Goal: Answer question/provide support

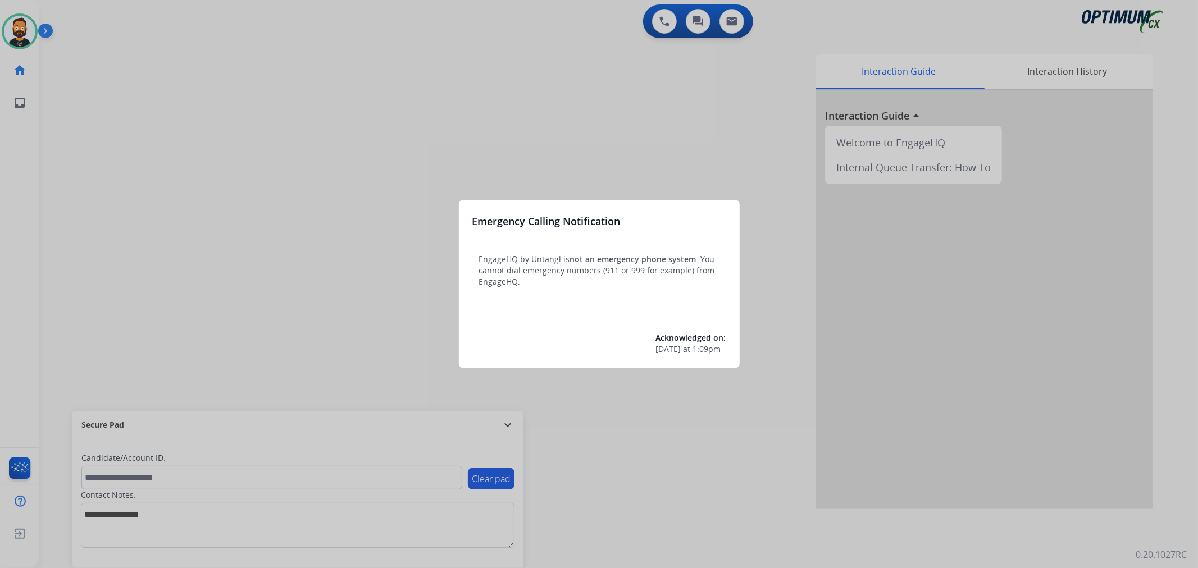
click at [417, 262] on div at bounding box center [599, 284] width 1198 height 568
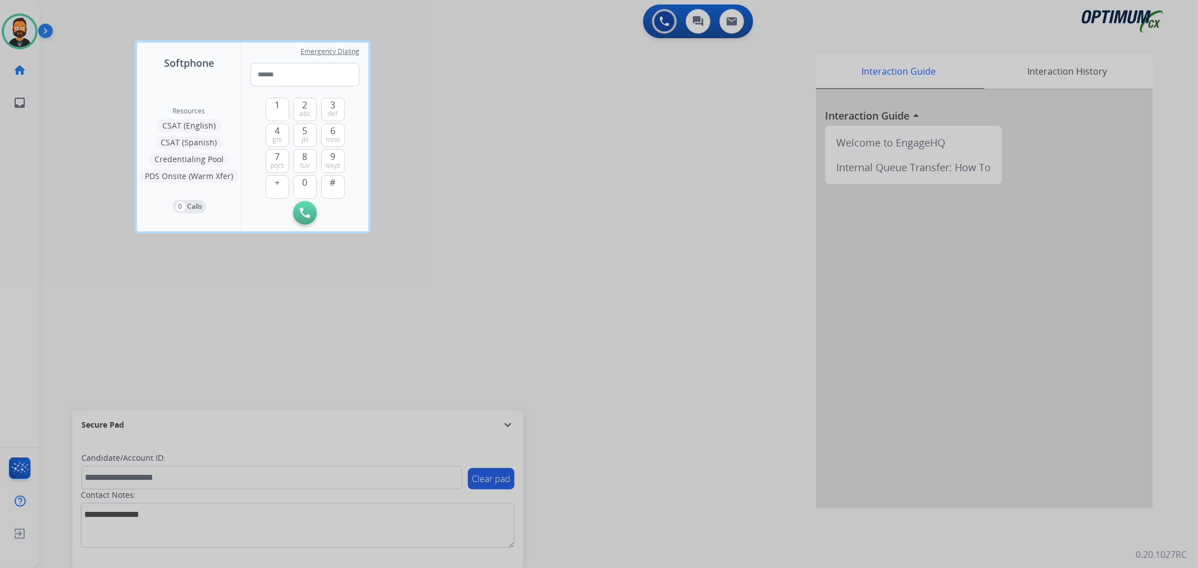
click at [514, 427] on div at bounding box center [599, 284] width 1198 height 568
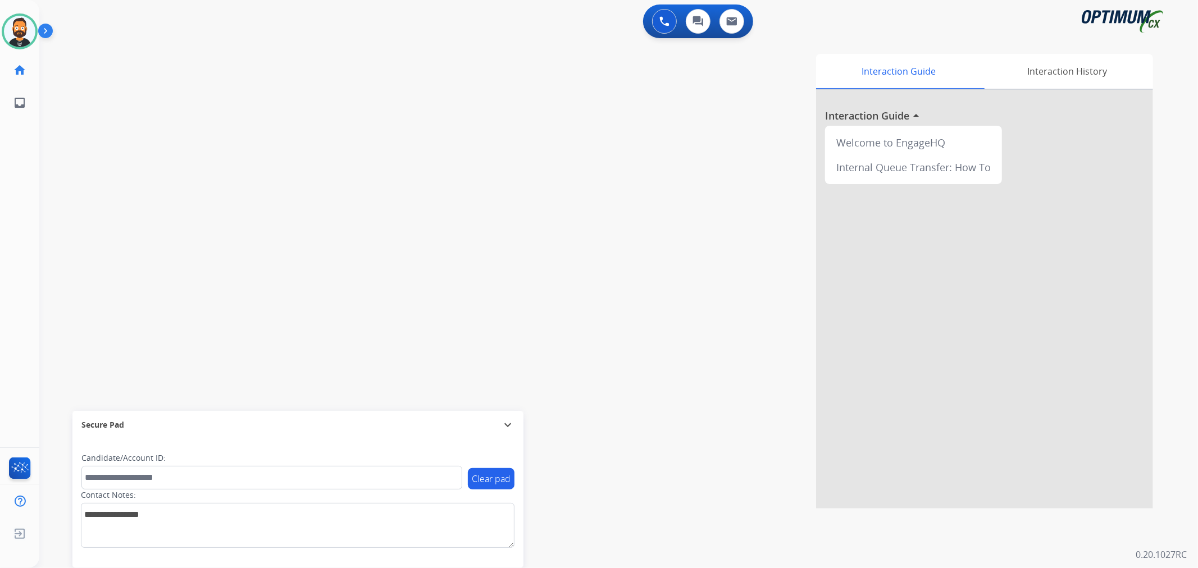
click at [513, 426] on mat-icon "expand_more" at bounding box center [507, 424] width 13 height 13
click at [42, 25] on img at bounding box center [47, 32] width 19 height 21
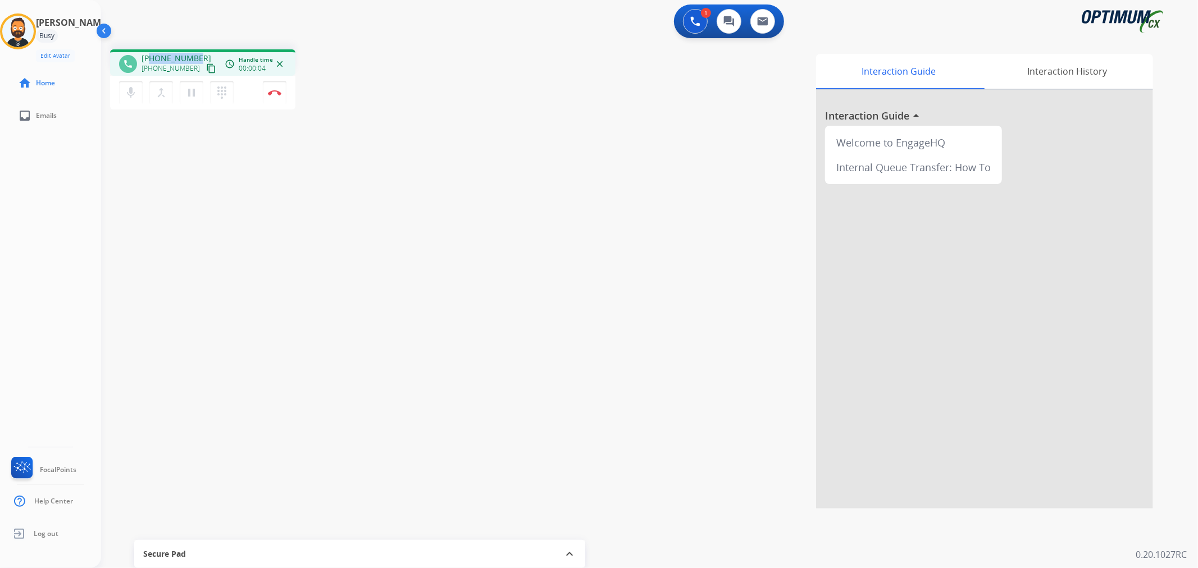
drag, startPoint x: 199, startPoint y: 53, endPoint x: 151, endPoint y: 53, distance: 48.3
click at [151, 53] on div "+18045361525 +18045361525 content_copy" at bounding box center [180, 64] width 76 height 22
copy span "8045361525"
click at [280, 94] on img at bounding box center [274, 93] width 13 height 6
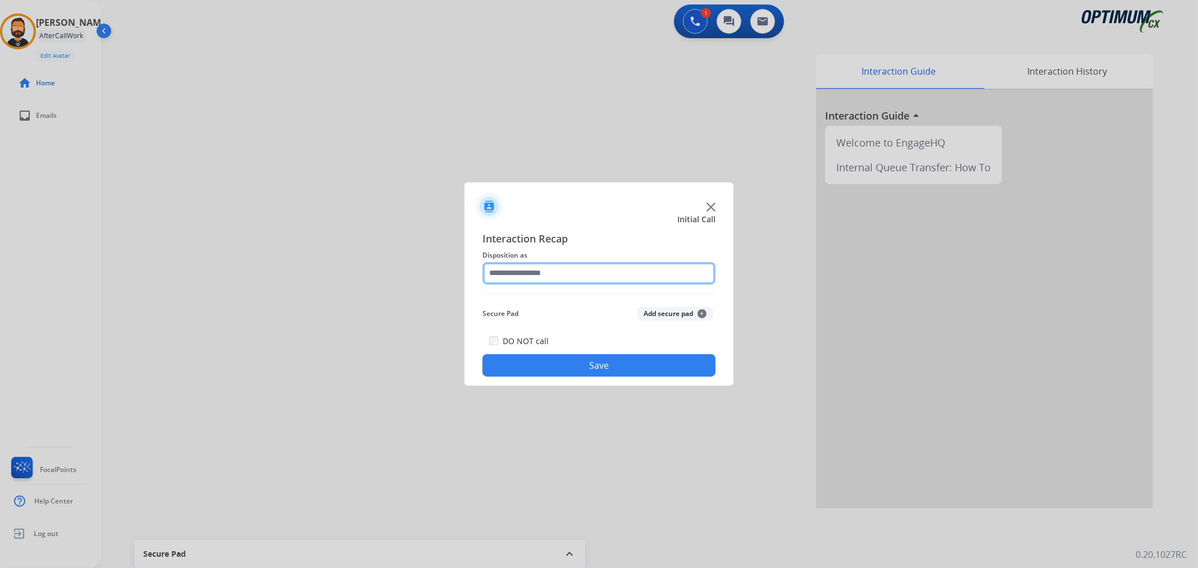
click at [517, 272] on input "text" at bounding box center [598, 273] width 233 height 22
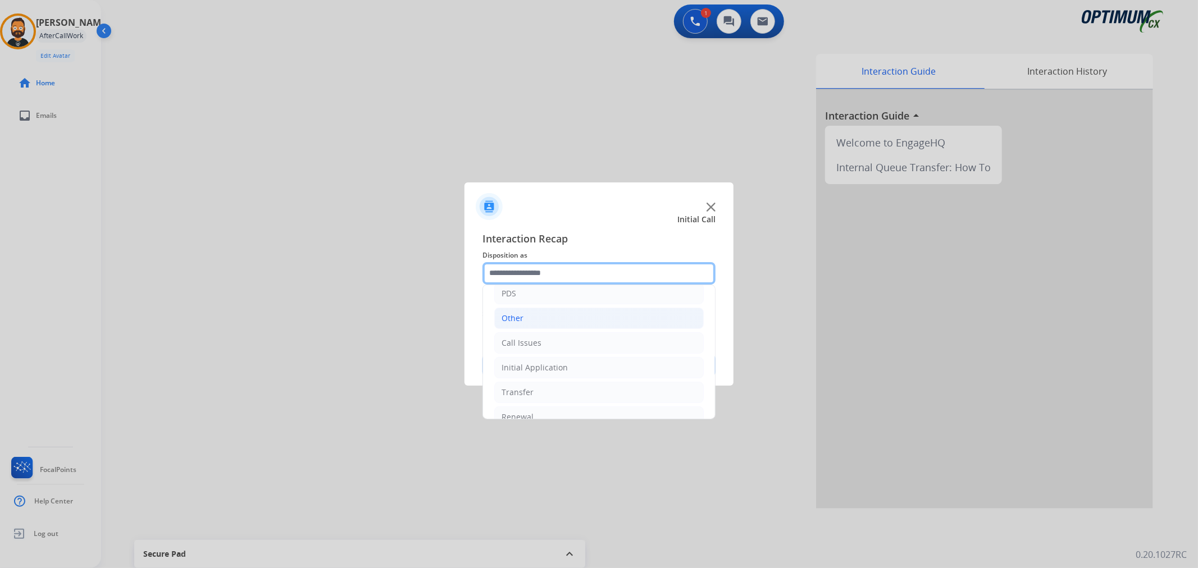
scroll to position [77, 0]
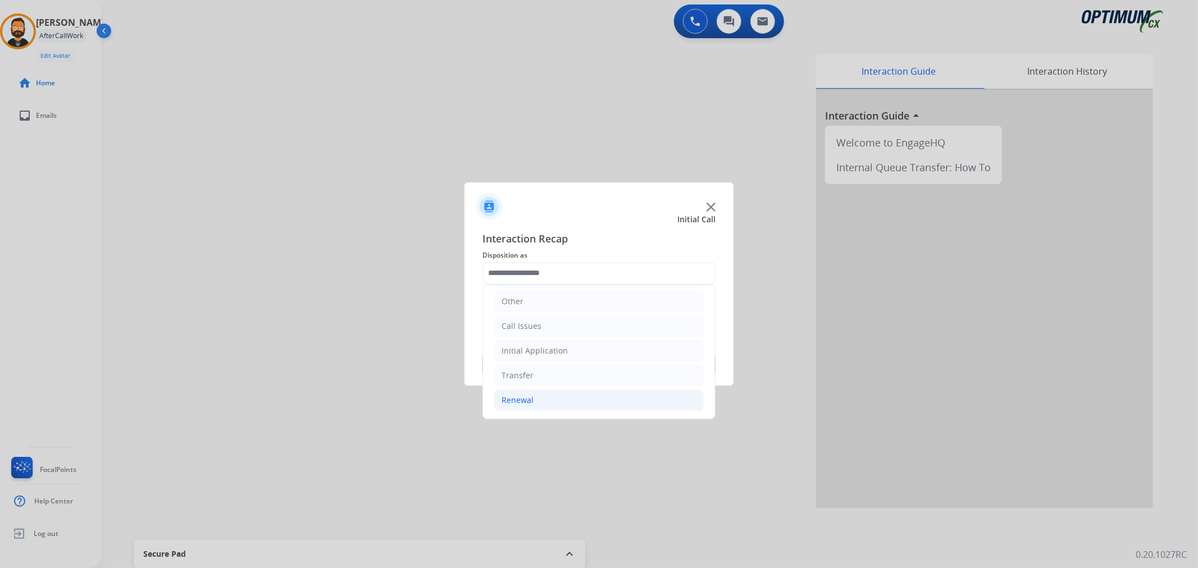
click at [562, 394] on li "Renewal" at bounding box center [598, 400] width 209 height 21
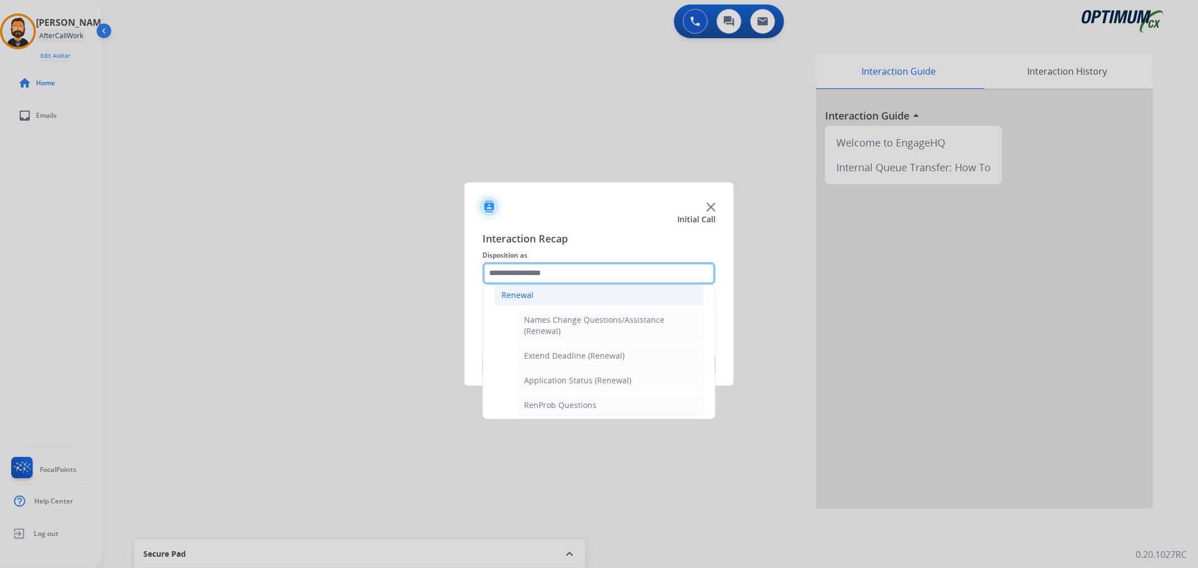
scroll to position [285, 0]
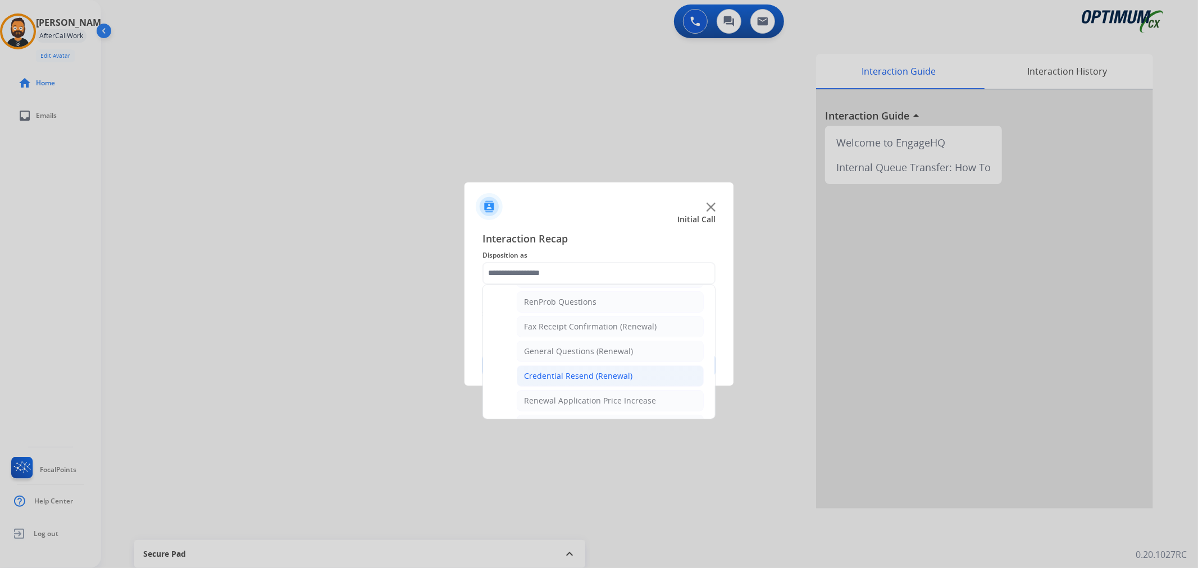
click at [572, 370] on li "Credential Resend (Renewal)" at bounding box center [610, 376] width 187 height 21
type input "**********"
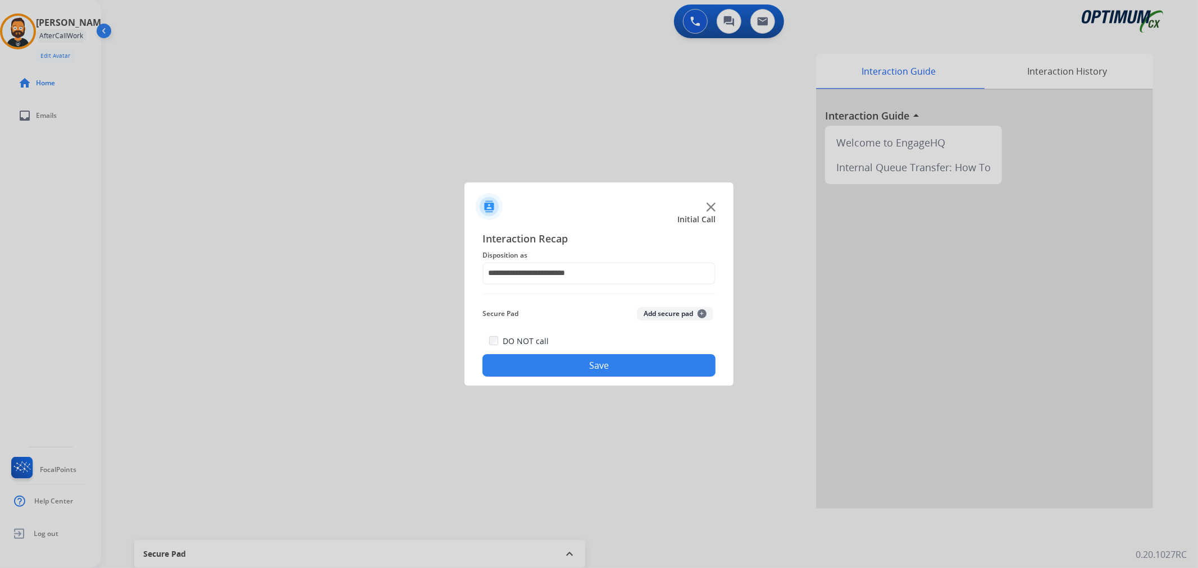
click at [572, 370] on button "Save" at bounding box center [598, 365] width 233 height 22
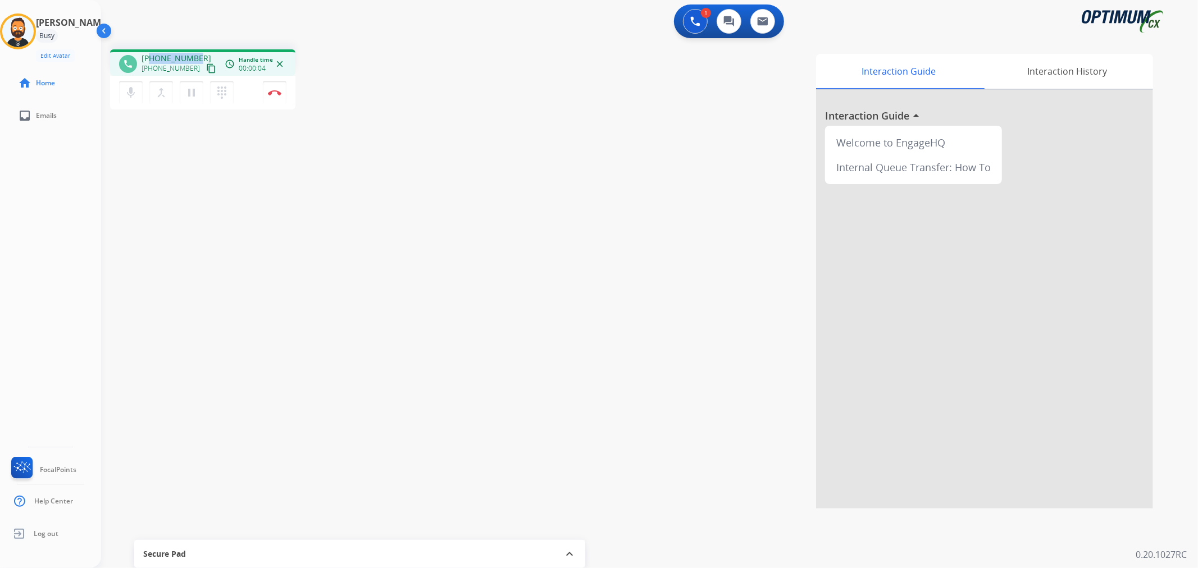
drag, startPoint x: 194, startPoint y: 55, endPoint x: 151, endPoint y: 57, distance: 43.9
click at [151, 57] on span "+12164203927" at bounding box center [177, 58] width 70 height 11
copy span "2164203927"
click at [274, 90] on img at bounding box center [274, 93] width 13 height 6
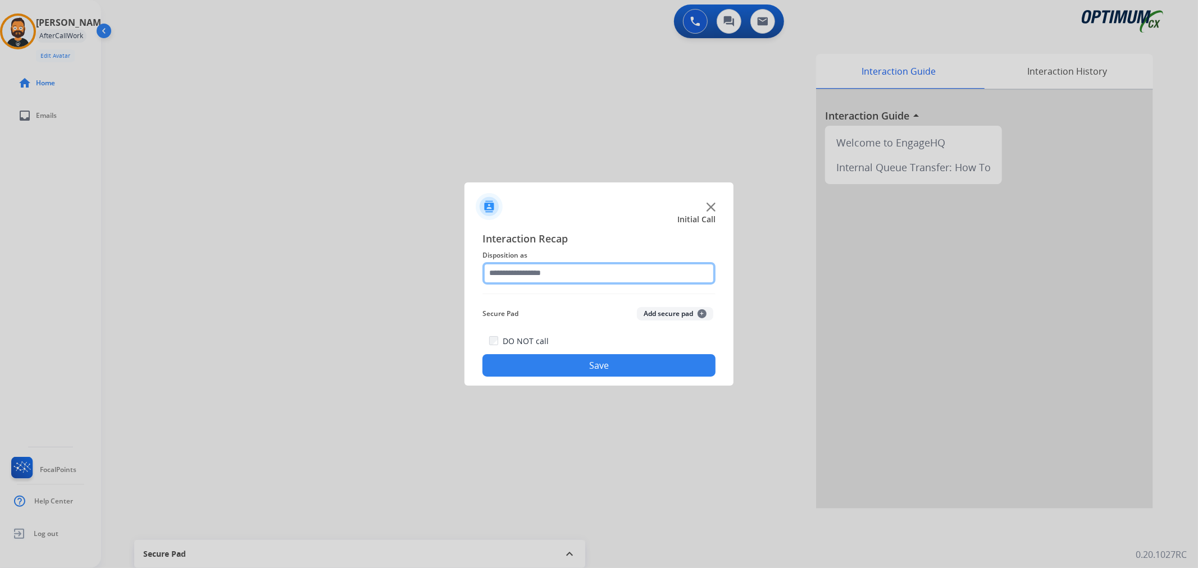
click at [535, 280] on input "text" at bounding box center [598, 273] width 233 height 22
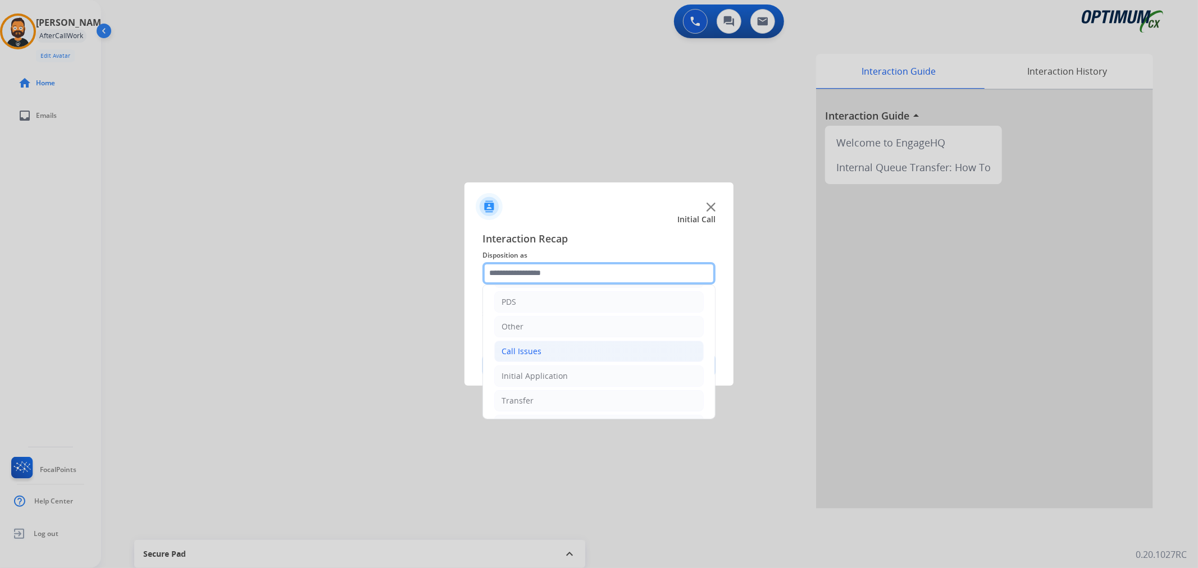
scroll to position [77, 0]
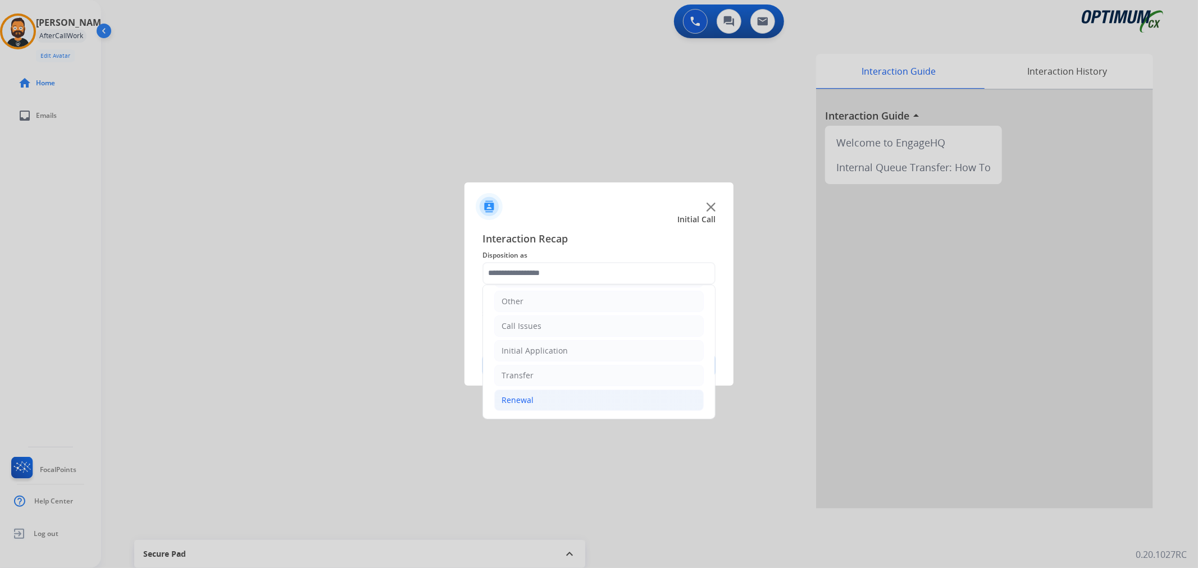
click at [543, 398] on li "Renewal" at bounding box center [598, 400] width 209 height 21
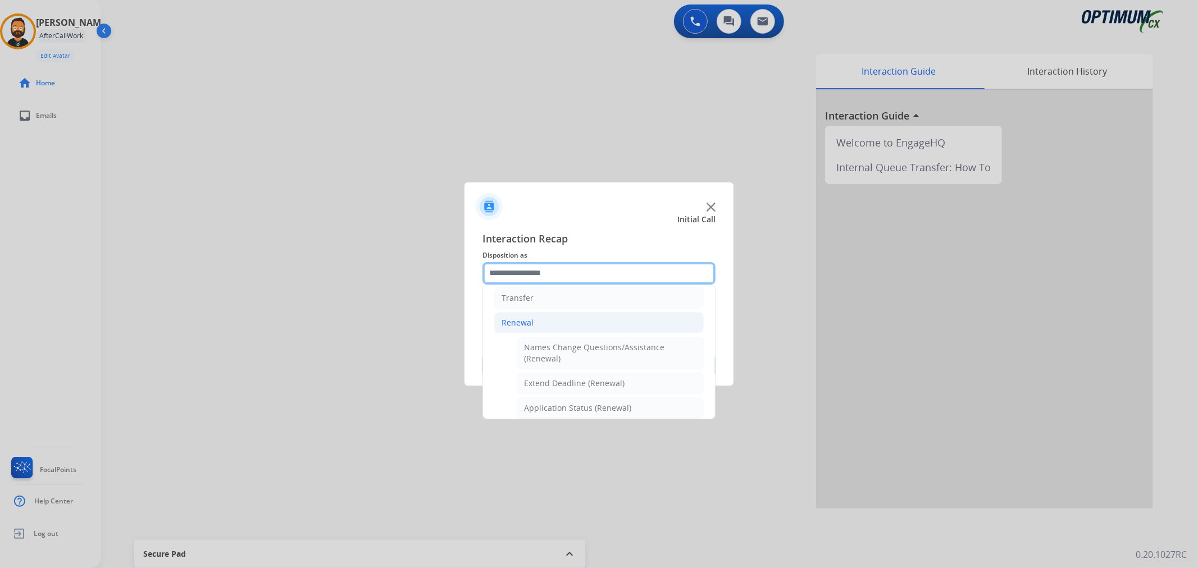
scroll to position [124, 0]
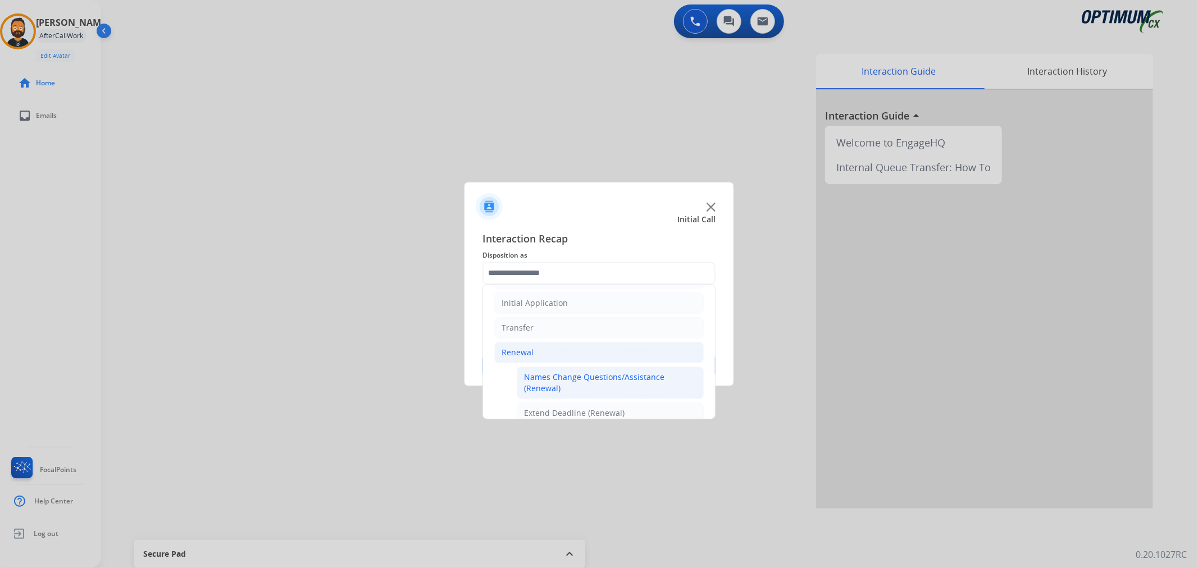
click at [580, 371] on li "Names Change Questions/Assistance (Renewal)" at bounding box center [610, 383] width 187 height 33
type input "**********"
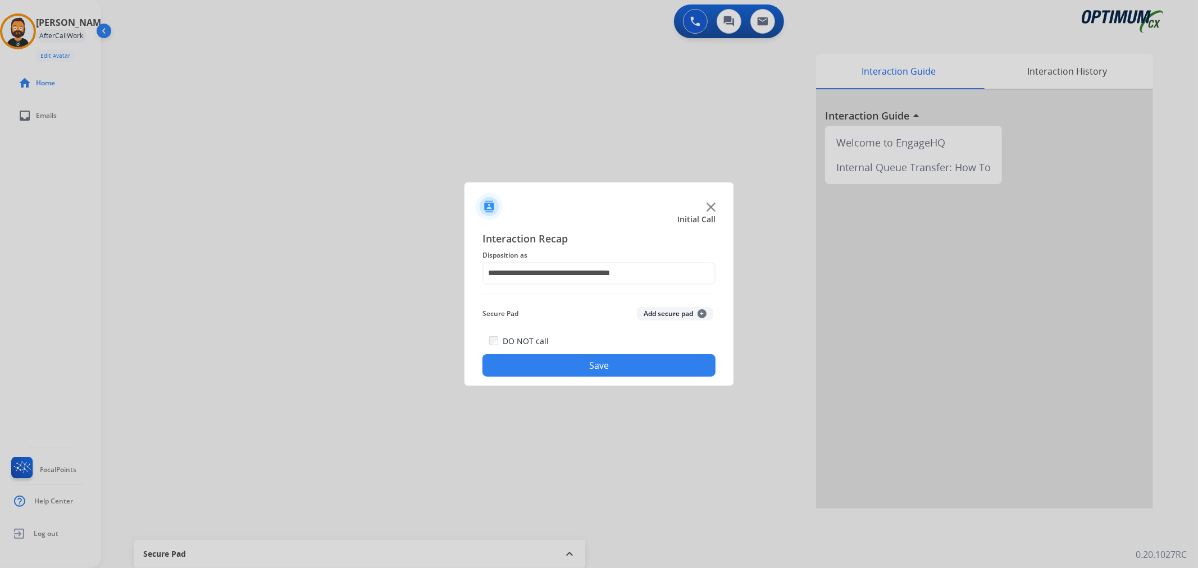
click at [580, 371] on button "Save" at bounding box center [598, 365] width 233 height 22
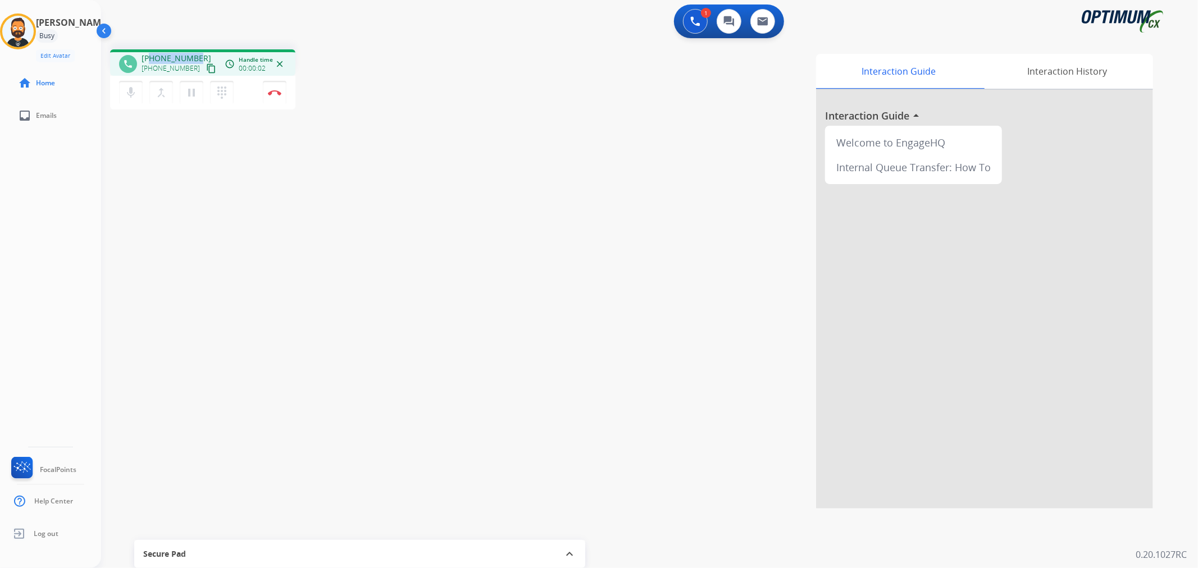
drag, startPoint x: 199, startPoint y: 54, endPoint x: 149, endPoint y: 55, distance: 50.0
click at [149, 55] on div "+17706686763 +17706686763 content_copy" at bounding box center [180, 64] width 76 height 22
copy span "7706686763"
click at [272, 91] on img at bounding box center [274, 93] width 13 height 6
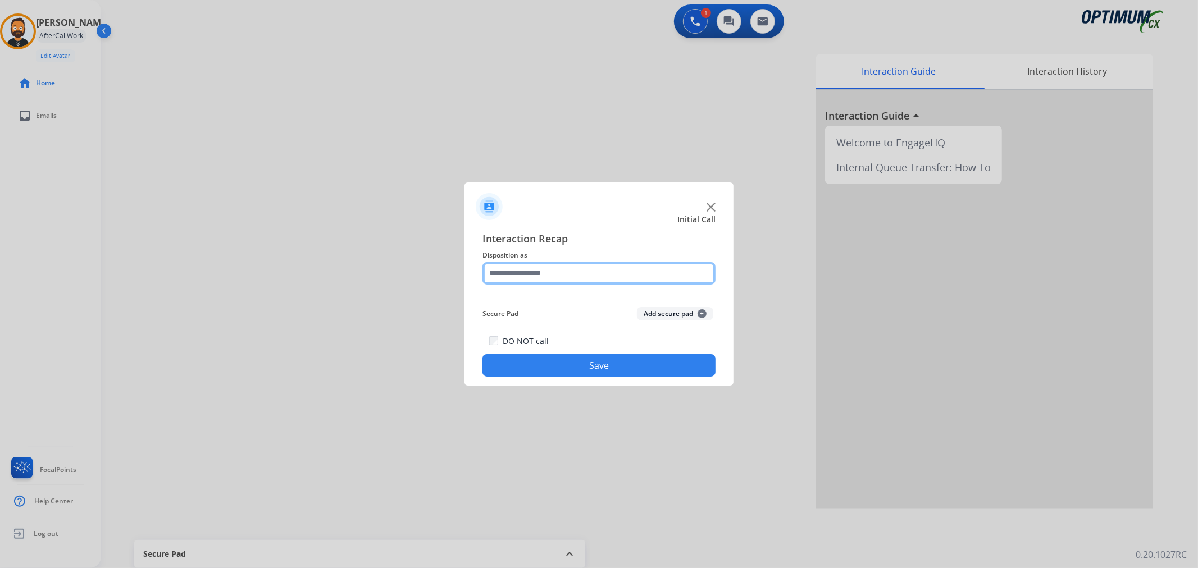
click at [514, 282] on input "text" at bounding box center [598, 273] width 233 height 22
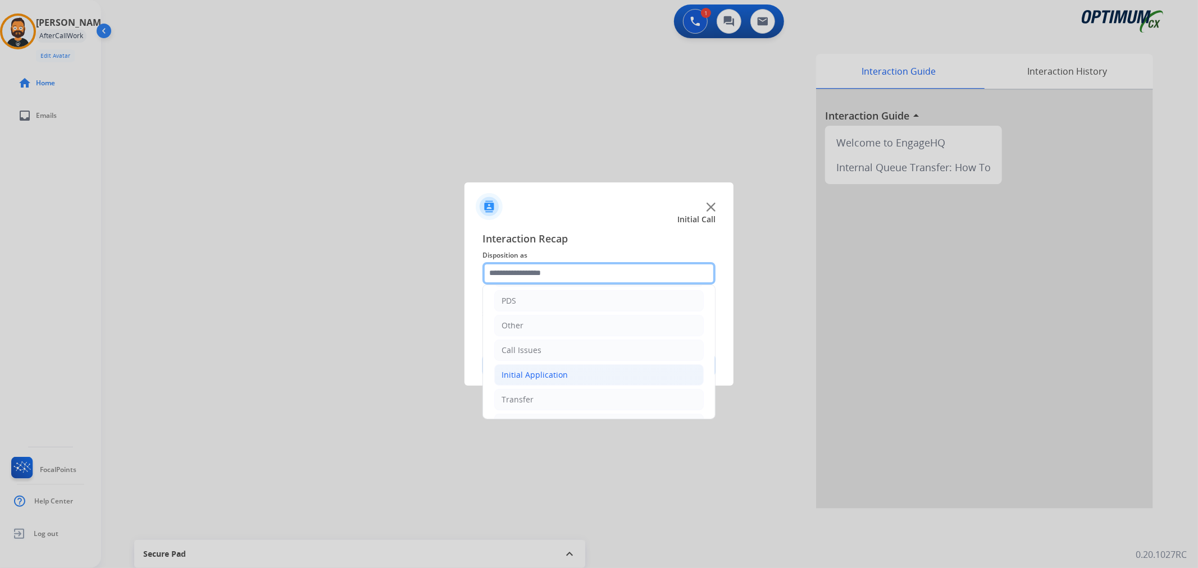
scroll to position [77, 0]
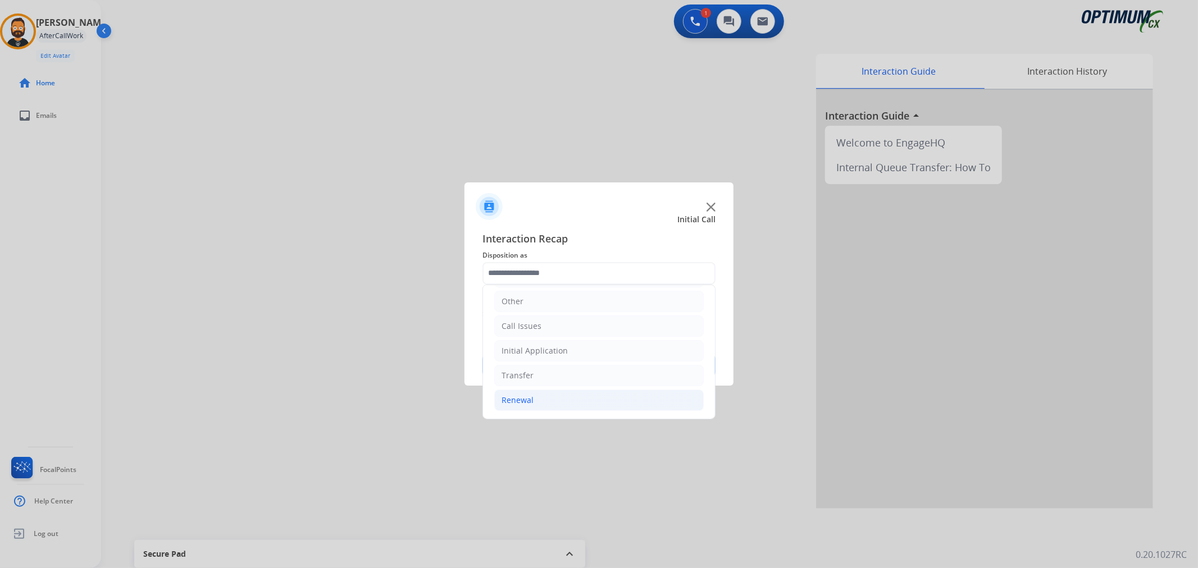
click at [535, 394] on li "Renewal" at bounding box center [598, 400] width 209 height 21
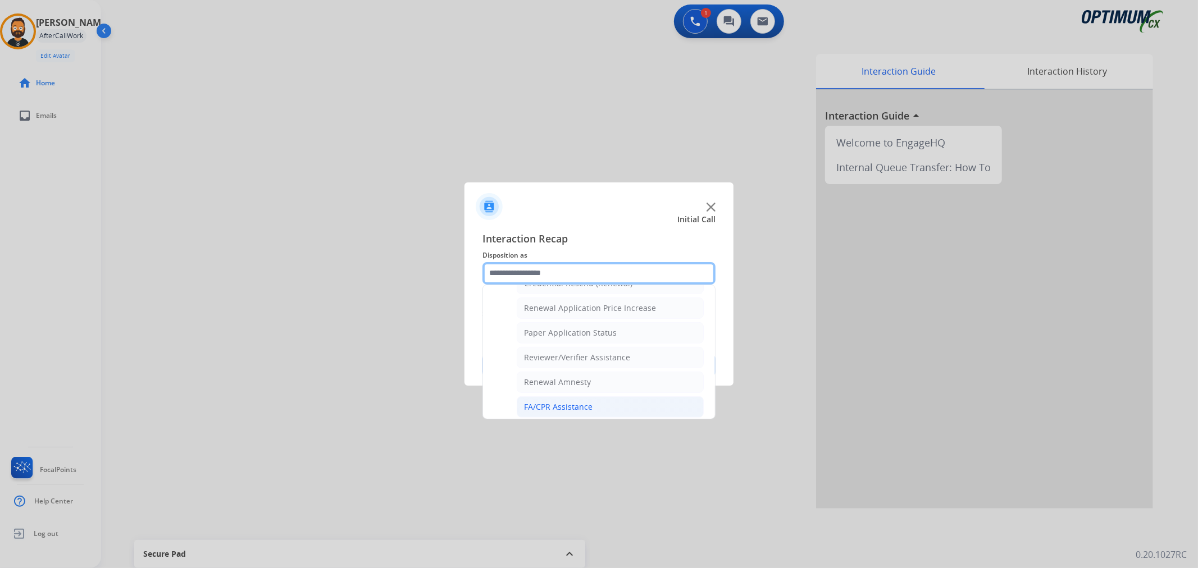
scroll to position [332, 0]
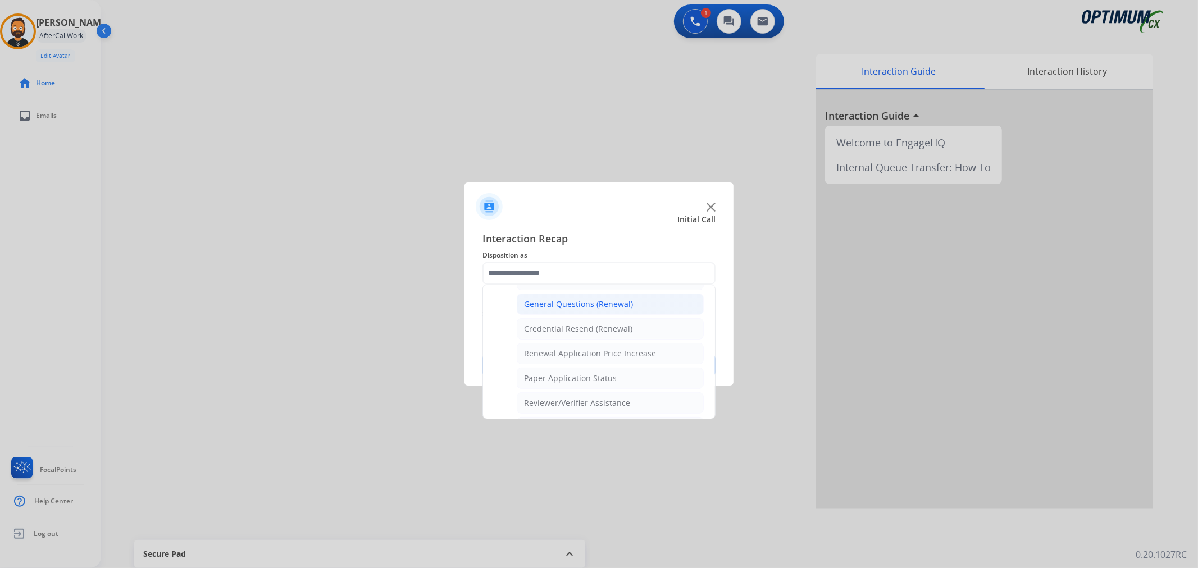
click at [571, 304] on div "General Questions (Renewal)" at bounding box center [578, 304] width 109 height 11
type input "**********"
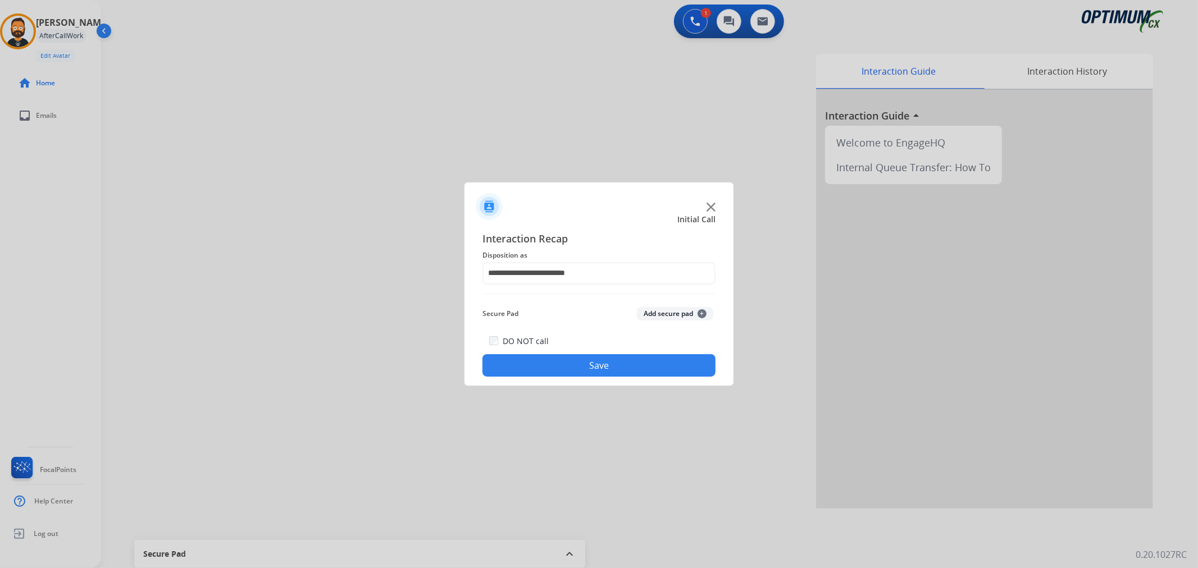
click at [565, 358] on button "Save" at bounding box center [598, 365] width 233 height 22
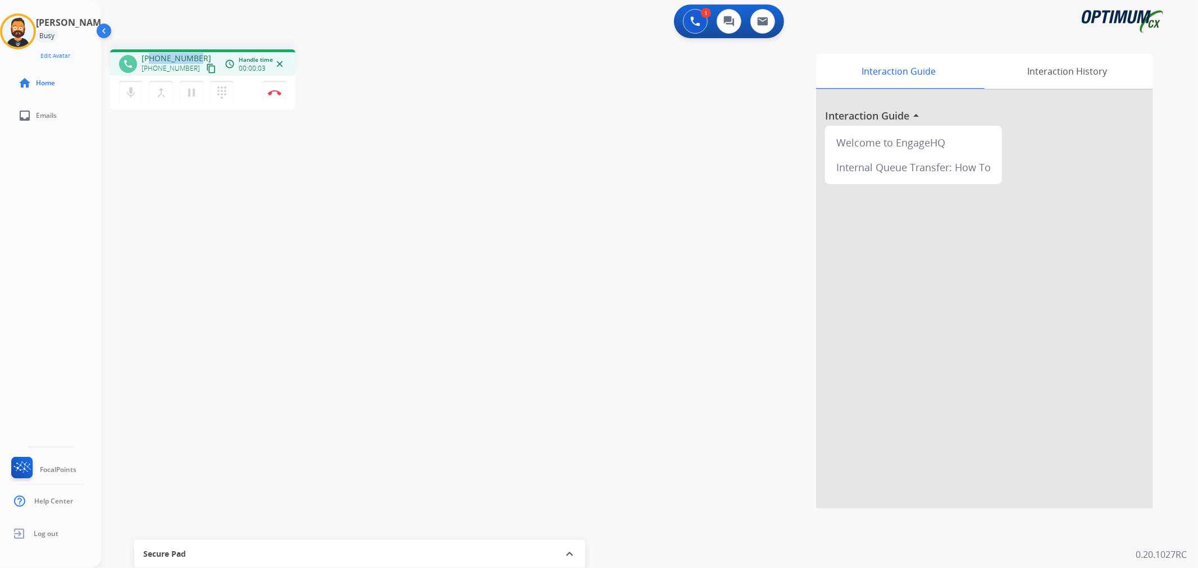
drag, startPoint x: 199, startPoint y: 52, endPoint x: 152, endPoint y: 54, distance: 47.2
click at [152, 54] on div "+12022779637 +12022779637 content_copy" at bounding box center [180, 64] width 76 height 22
copy span "2022779637"
click at [275, 93] on img at bounding box center [274, 93] width 13 height 6
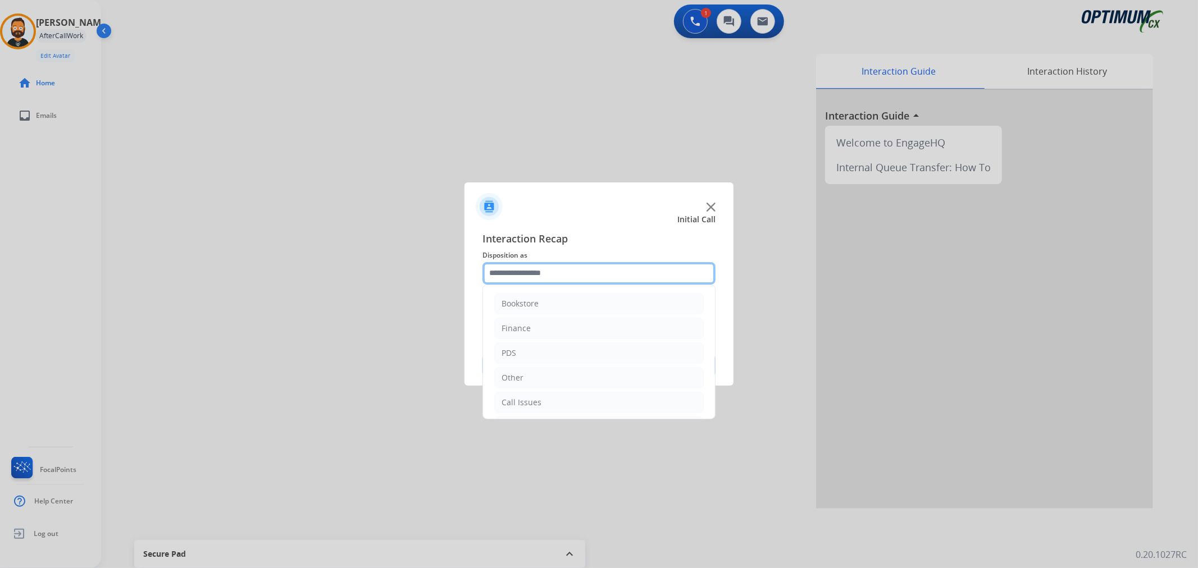
click at [537, 276] on input "text" at bounding box center [598, 273] width 233 height 22
click at [545, 298] on li "Other" at bounding box center [598, 301] width 209 height 21
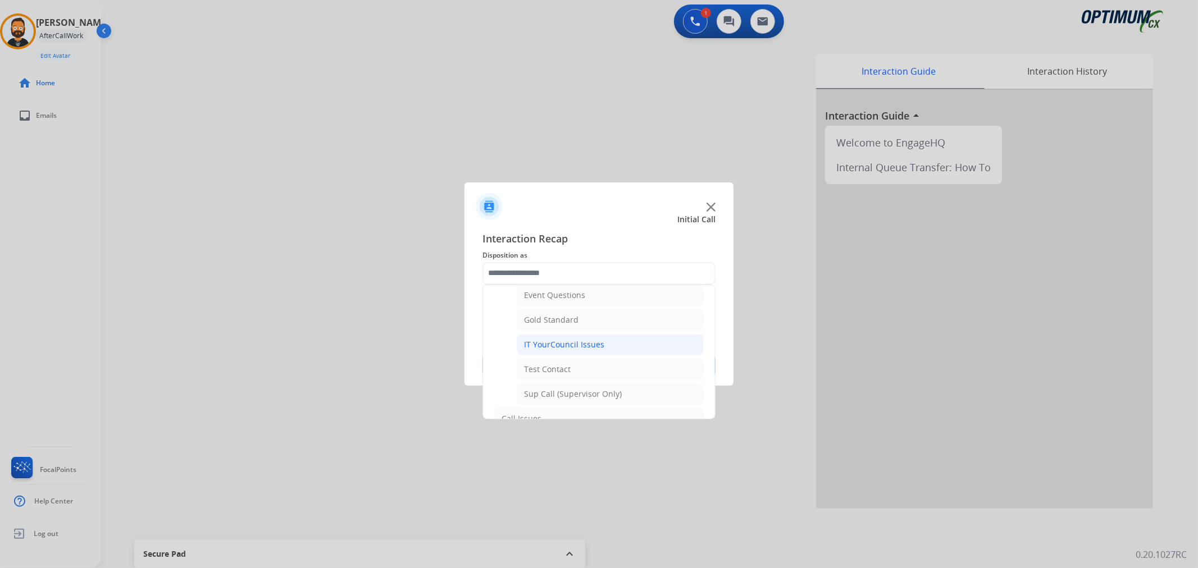
click at [604, 343] on li "IT YourCouncil Issues" at bounding box center [610, 344] width 187 height 21
type input "**********"
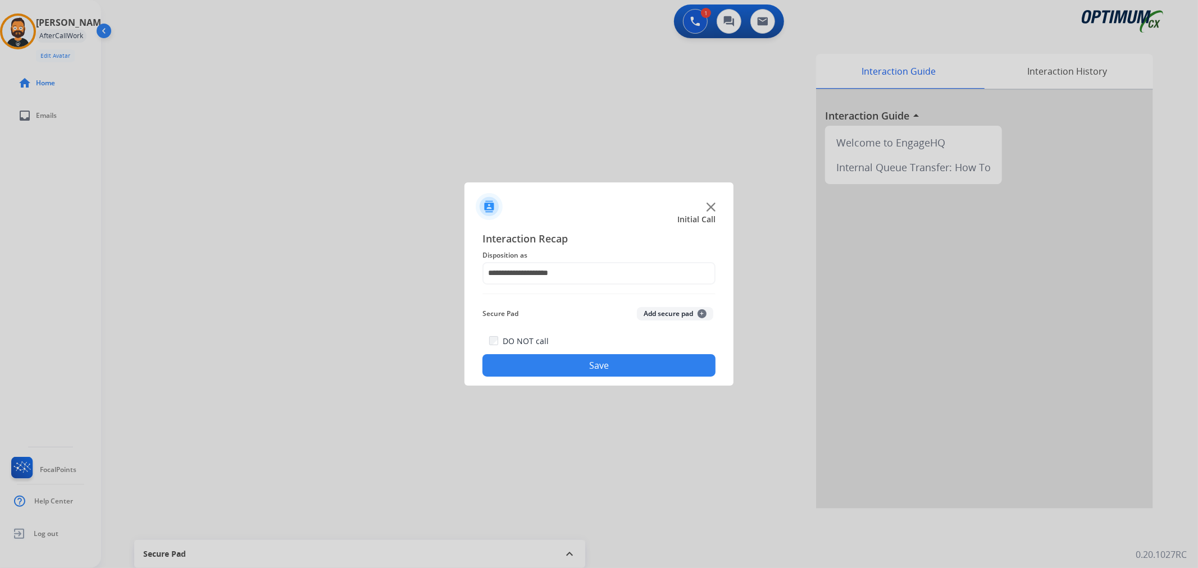
click at [594, 362] on button "Save" at bounding box center [598, 365] width 233 height 22
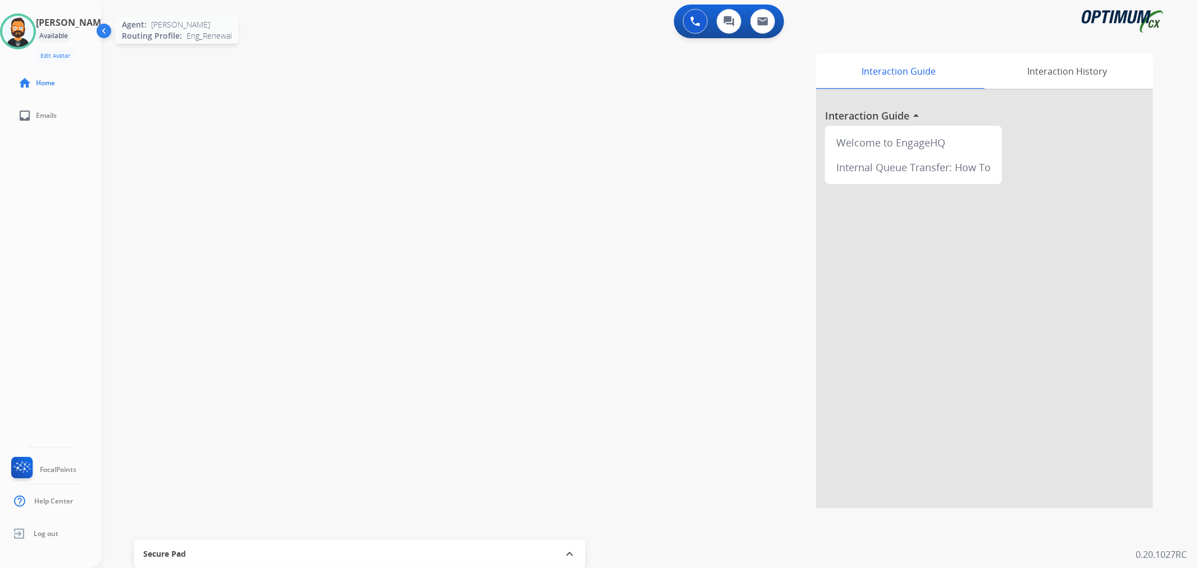
click at [30, 30] on img at bounding box center [17, 31] width 31 height 31
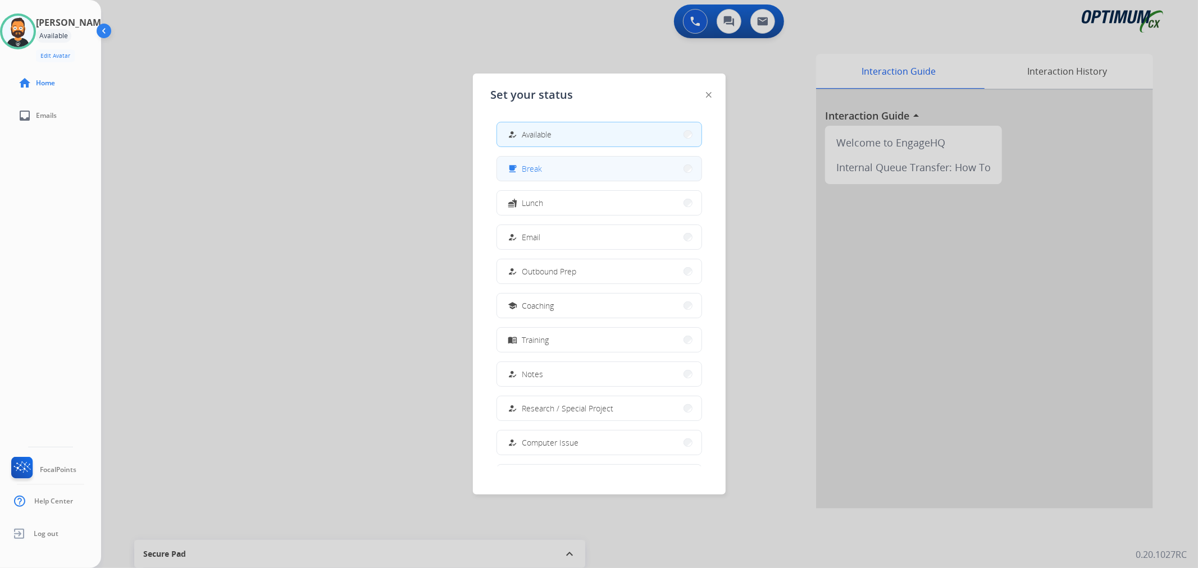
click at [545, 172] on button "free_breakfast Break" at bounding box center [599, 169] width 204 height 24
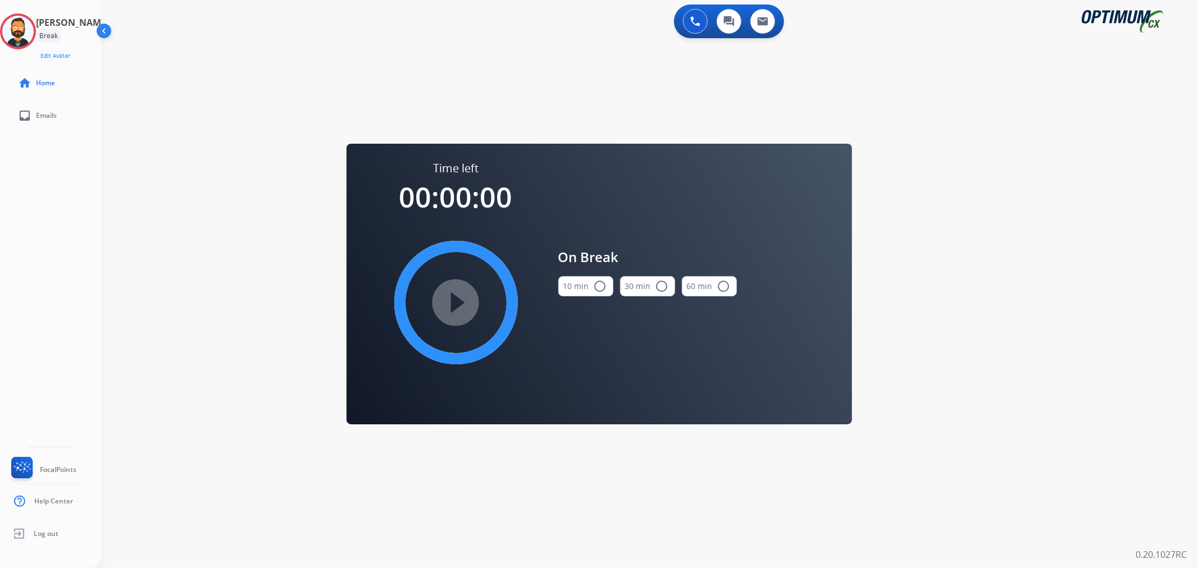
drag, startPoint x: 576, startPoint y: 292, endPoint x: 559, endPoint y: 290, distance: 17.0
click at [576, 292] on button "10 min radio_button_unchecked" at bounding box center [585, 286] width 55 height 20
click at [463, 296] on mat-icon "play_circle_filled" at bounding box center [455, 302] width 13 height 13
click at [24, 30] on icon at bounding box center [18, 31] width 37 height 37
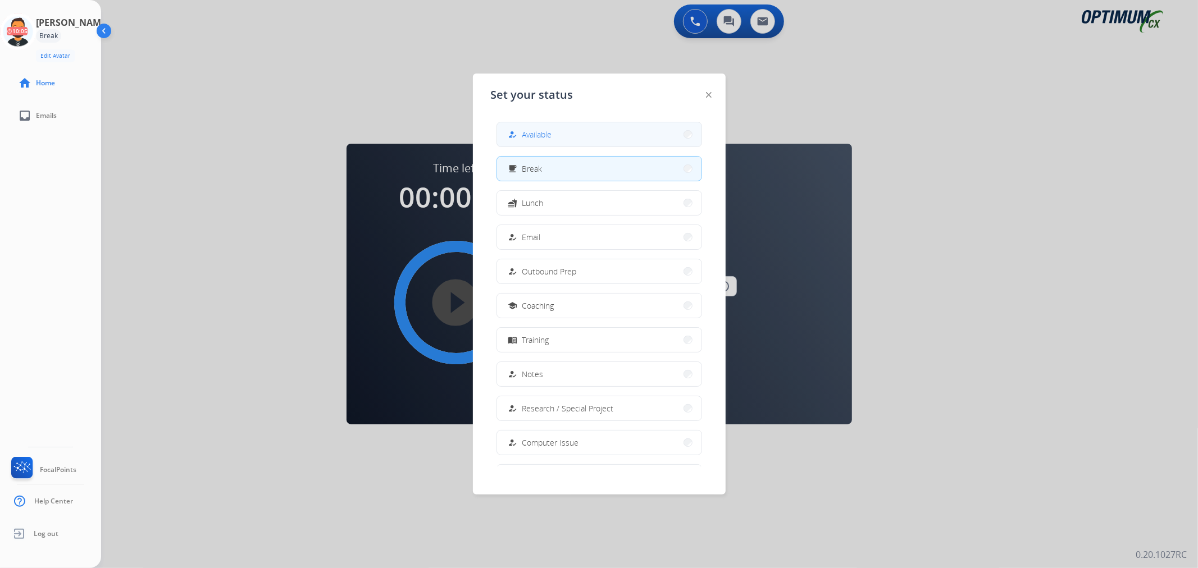
click at [512, 139] on div "how_to_reg" at bounding box center [514, 134] width 16 height 13
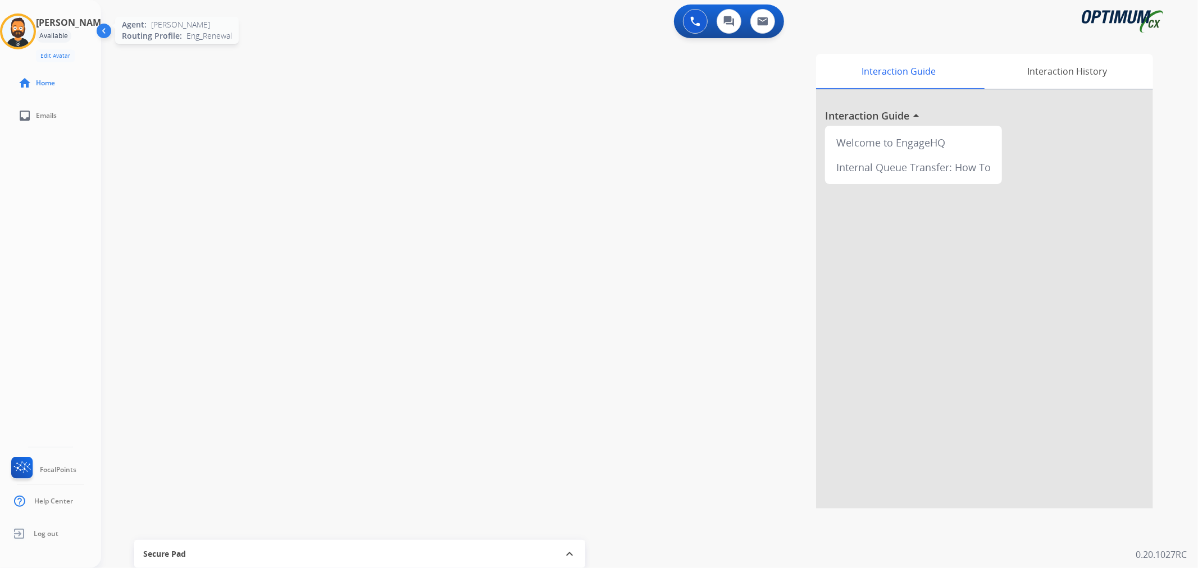
click at [31, 28] on img at bounding box center [17, 31] width 31 height 31
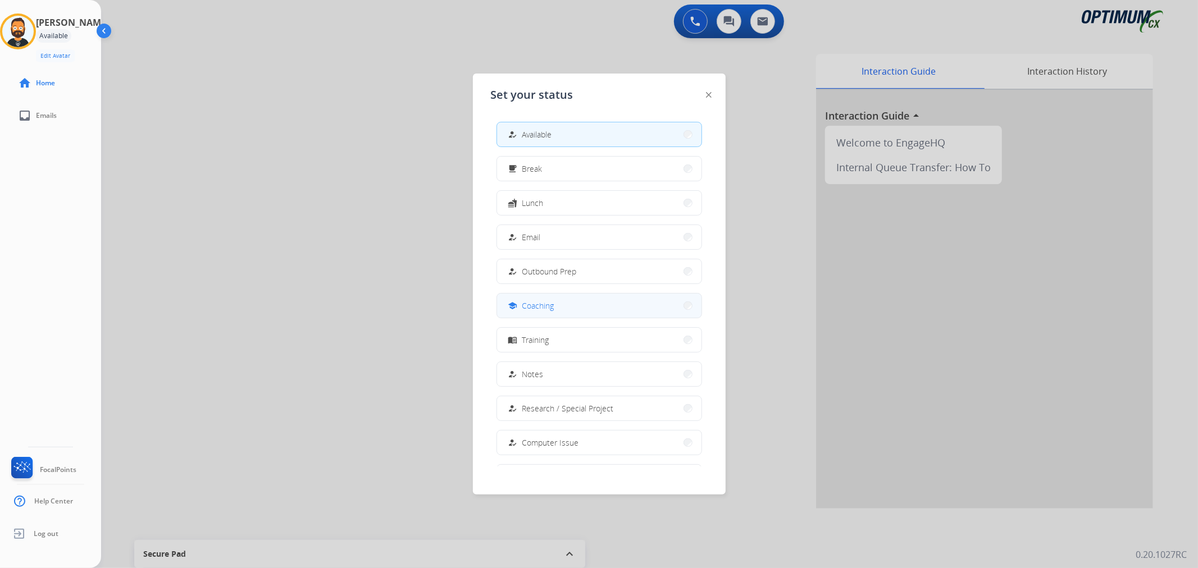
click at [557, 310] on button "school Coaching" at bounding box center [599, 306] width 204 height 24
